Goal: Information Seeking & Learning: Learn about a topic

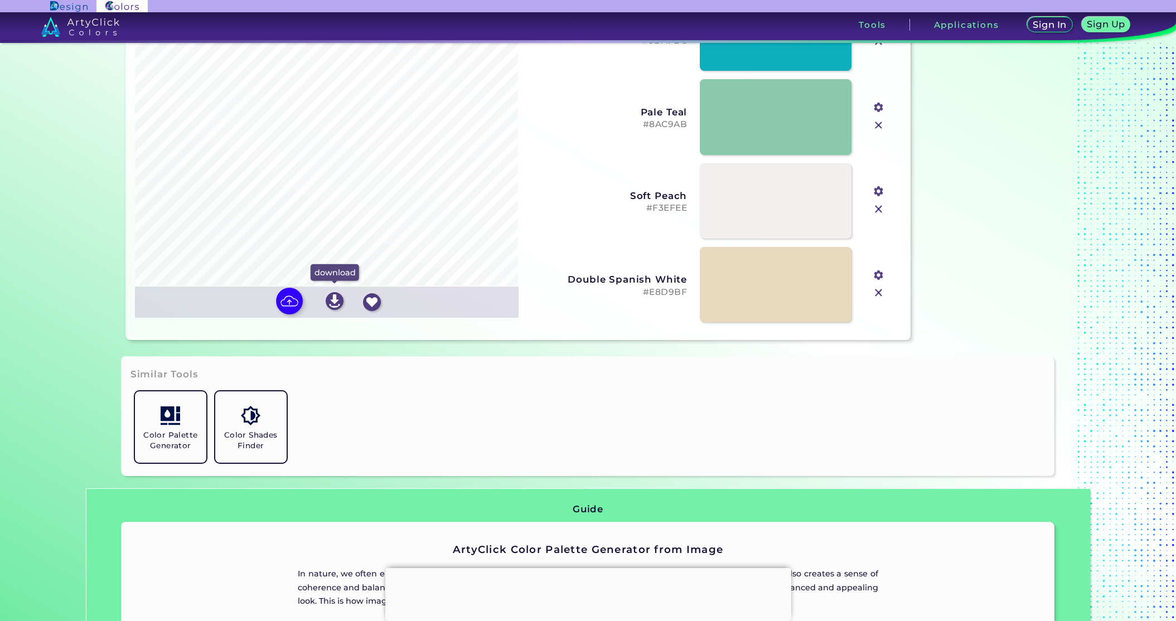
scroll to position [188, 0]
click at [332, 298] on img at bounding box center [335, 302] width 18 height 18
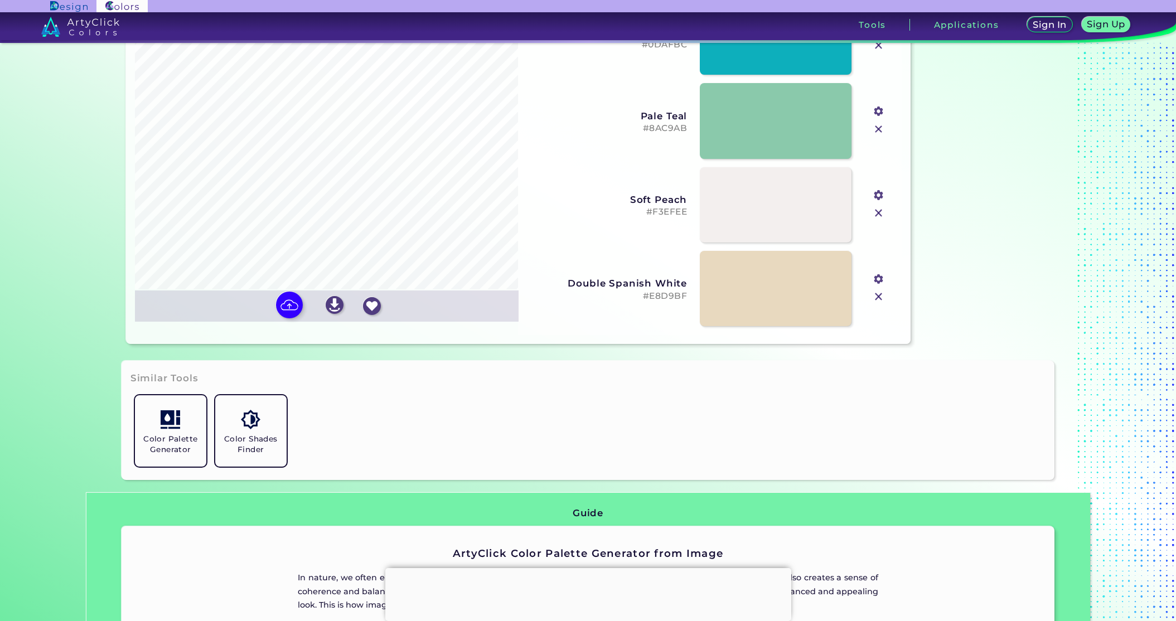
click at [371, 303] on img at bounding box center [372, 306] width 18 height 18
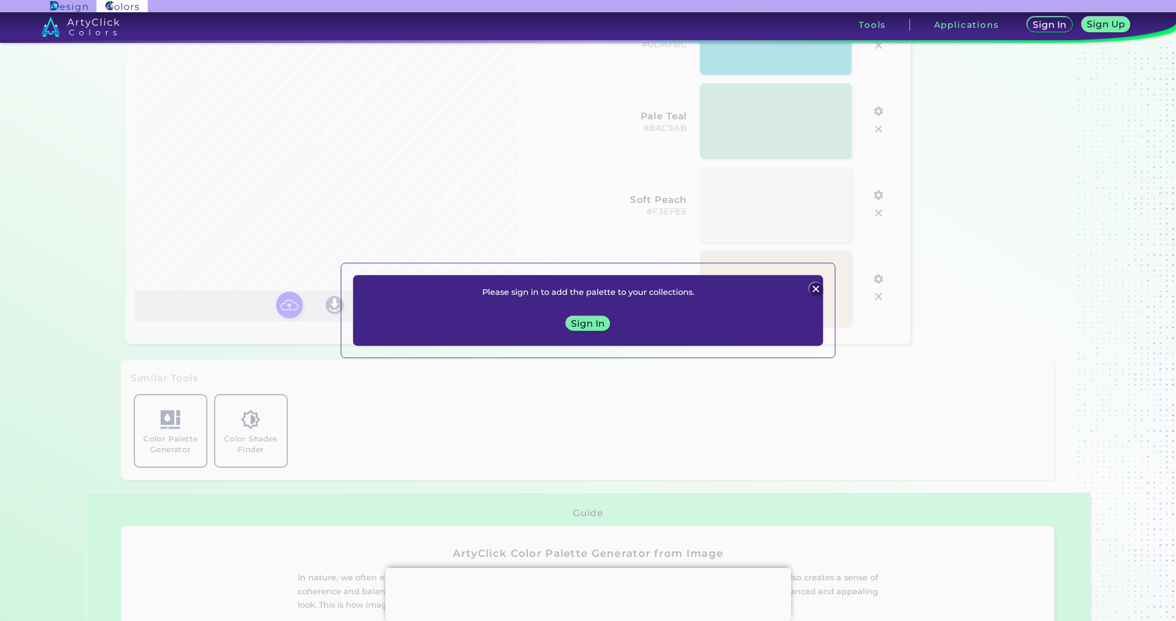
click at [810, 289] on img at bounding box center [815, 288] width 13 height 13
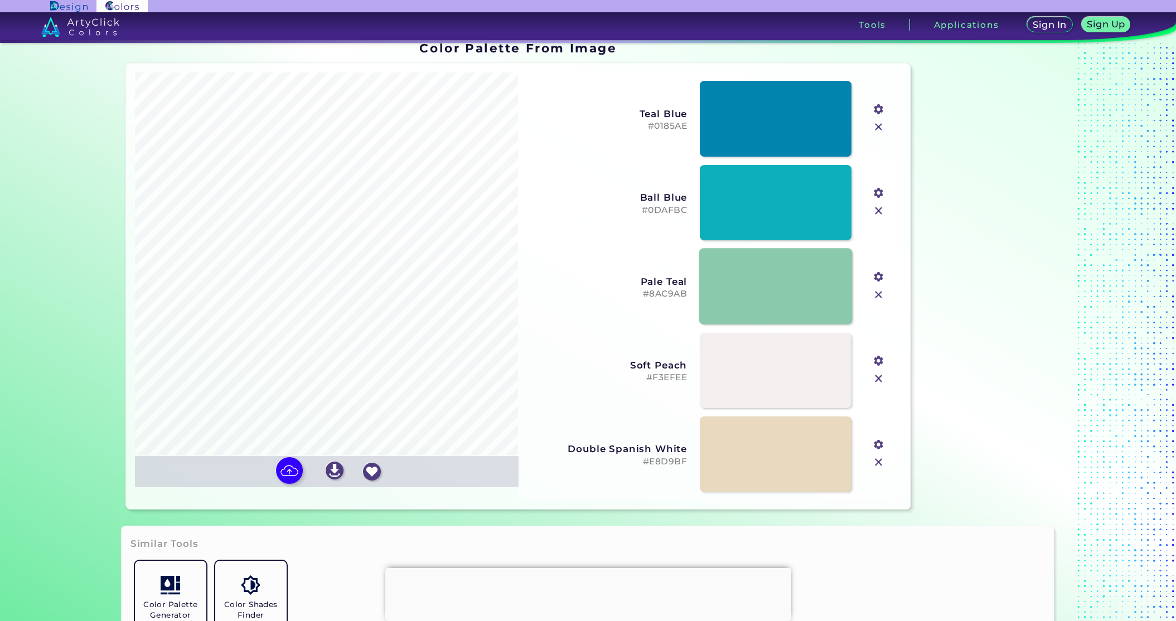
scroll to position [0, 0]
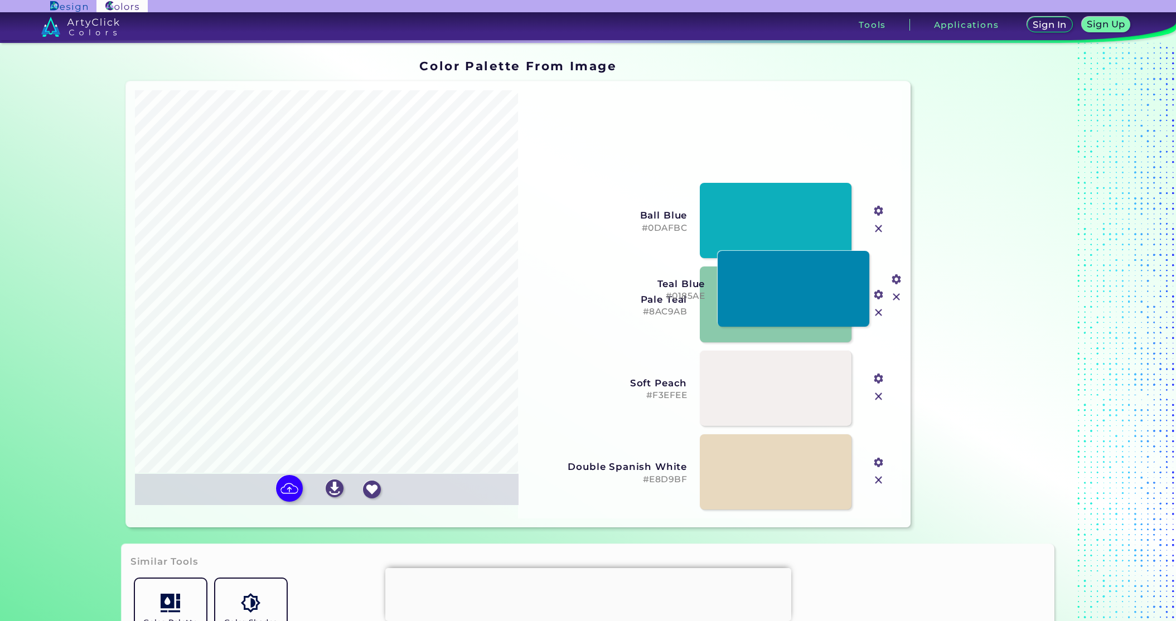
drag, startPoint x: 640, startPoint y: 123, endPoint x: 658, endPoint y: 272, distance: 150.5
click at [658, 273] on div "Teal Blue #0185AE #01889f" at bounding box center [727, 289] width 375 height 84
